Goal: Task Accomplishment & Management: Use online tool/utility

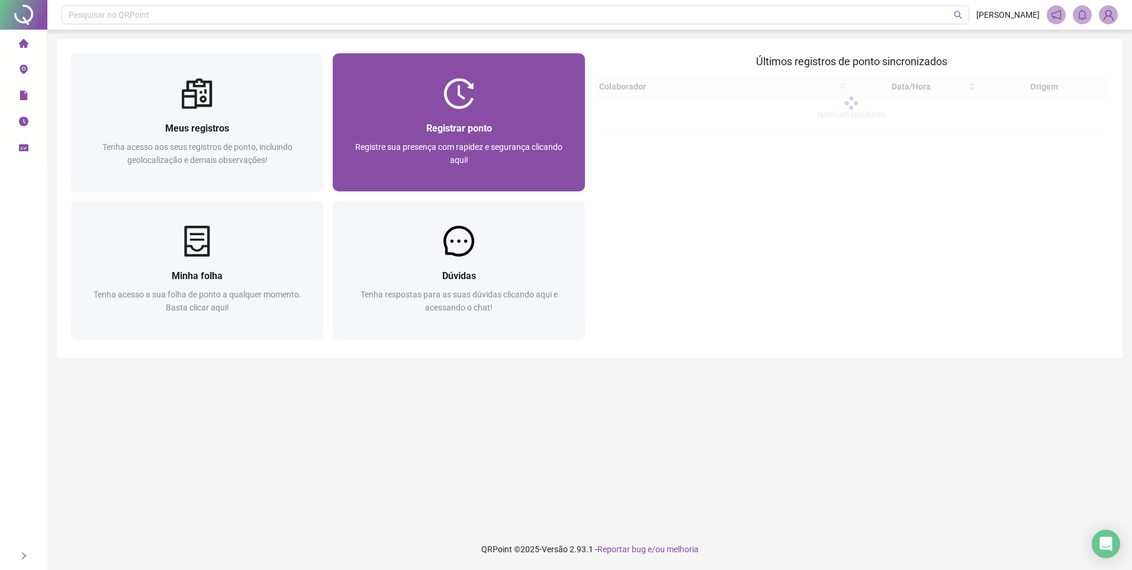
click at [453, 120] on div "Registrar ponto Registre sua presença com rapidez e segurança clicando aqui!" at bounding box center [459, 150] width 252 height 82
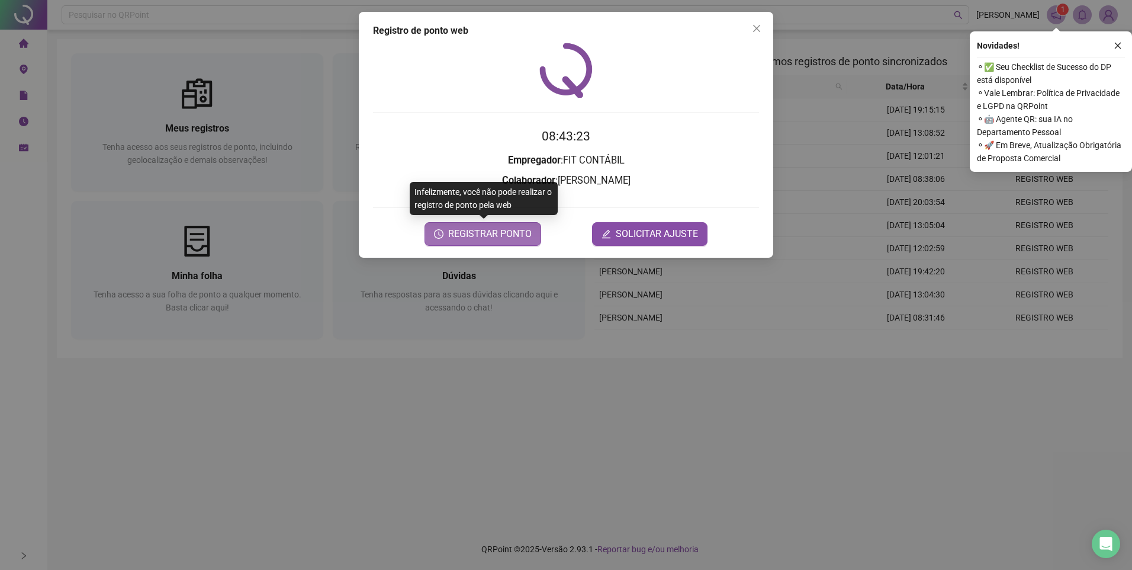
click at [480, 235] on span "REGISTRAR PONTO" at bounding box center [489, 234] width 83 height 14
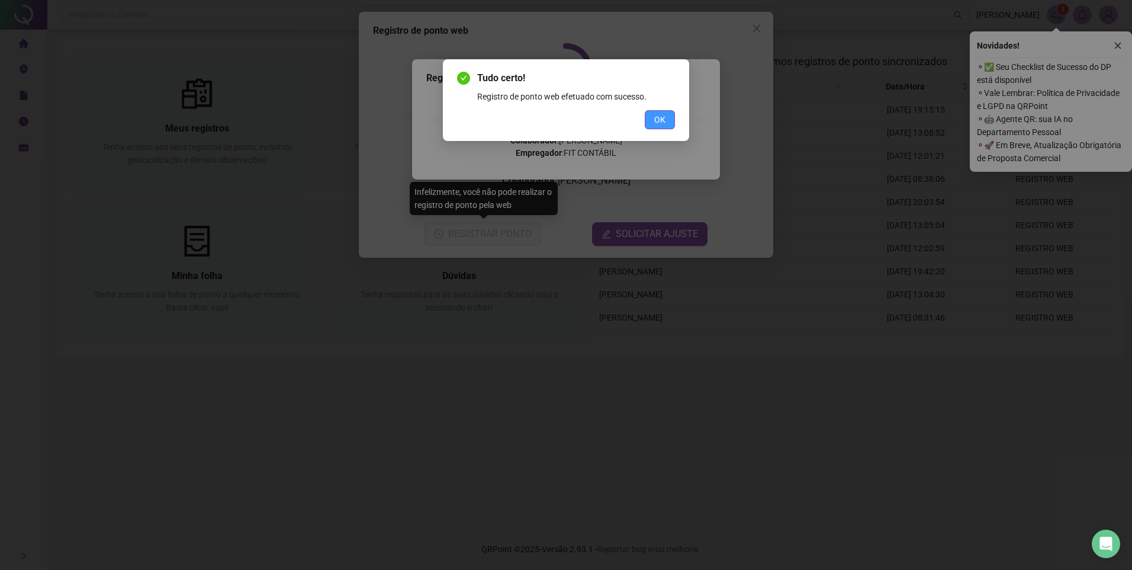
click at [667, 113] on button "OK" at bounding box center [660, 119] width 30 height 19
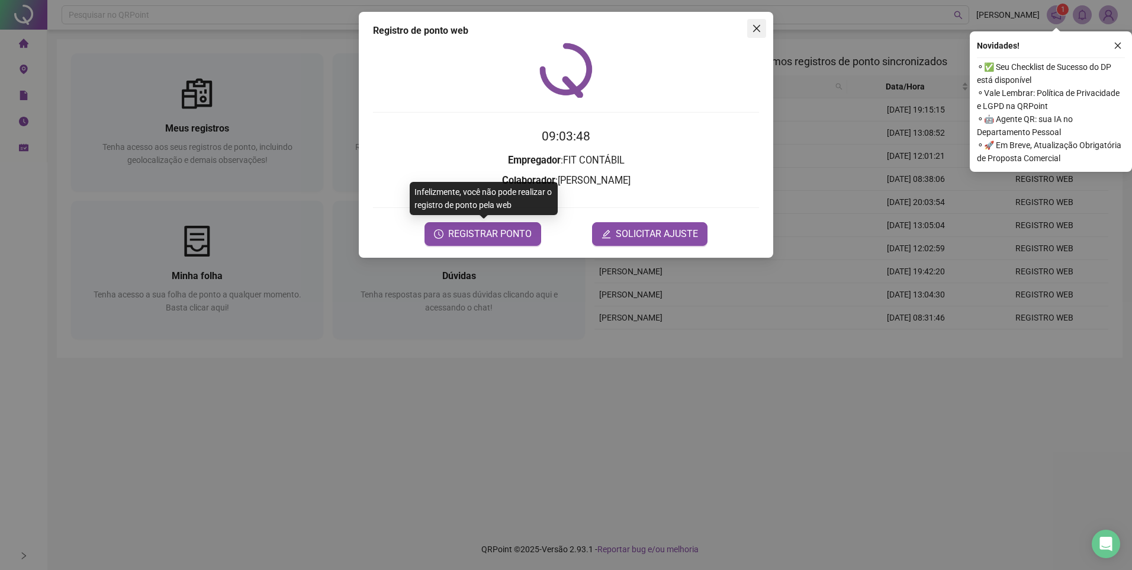
click at [760, 30] on icon "close" at bounding box center [756, 28] width 9 height 9
